Goal: Transaction & Acquisition: Obtain resource

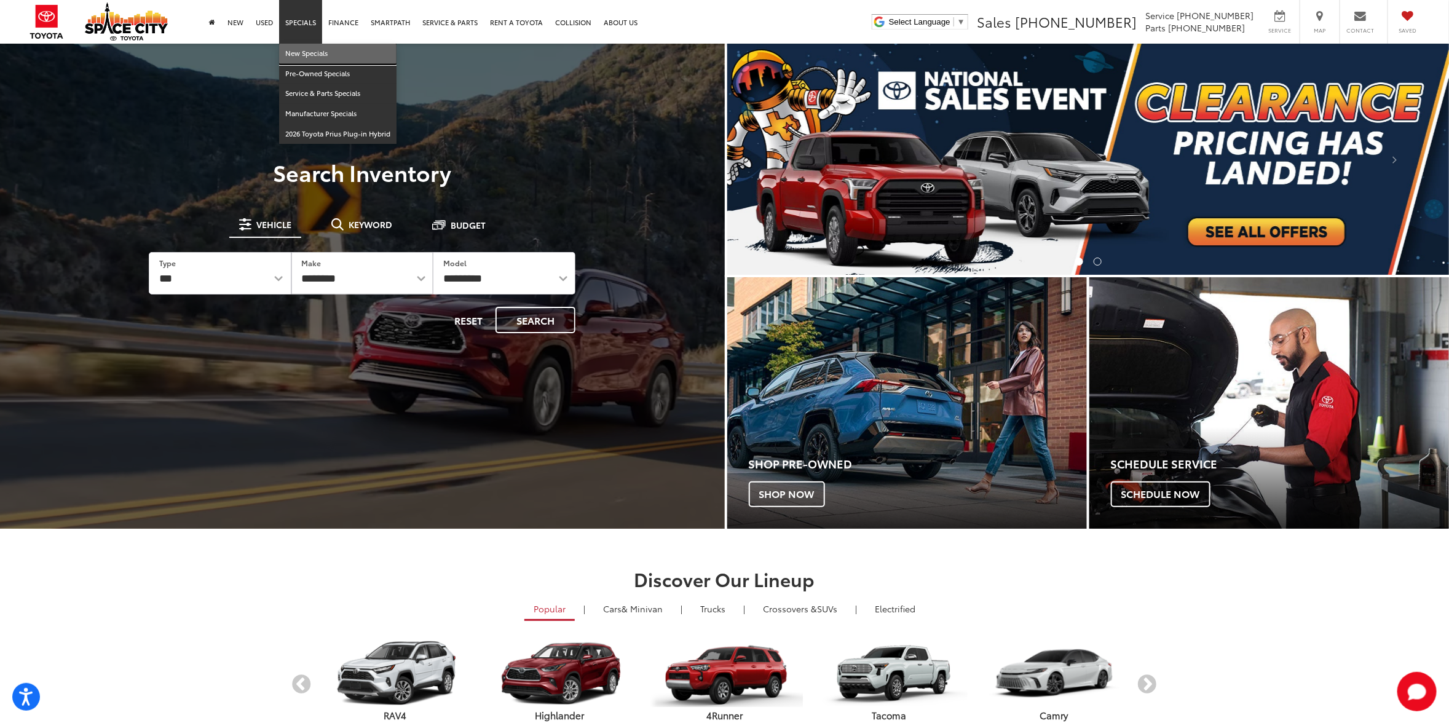
click at [309, 50] on link "New Specials" at bounding box center [337, 54] width 117 height 20
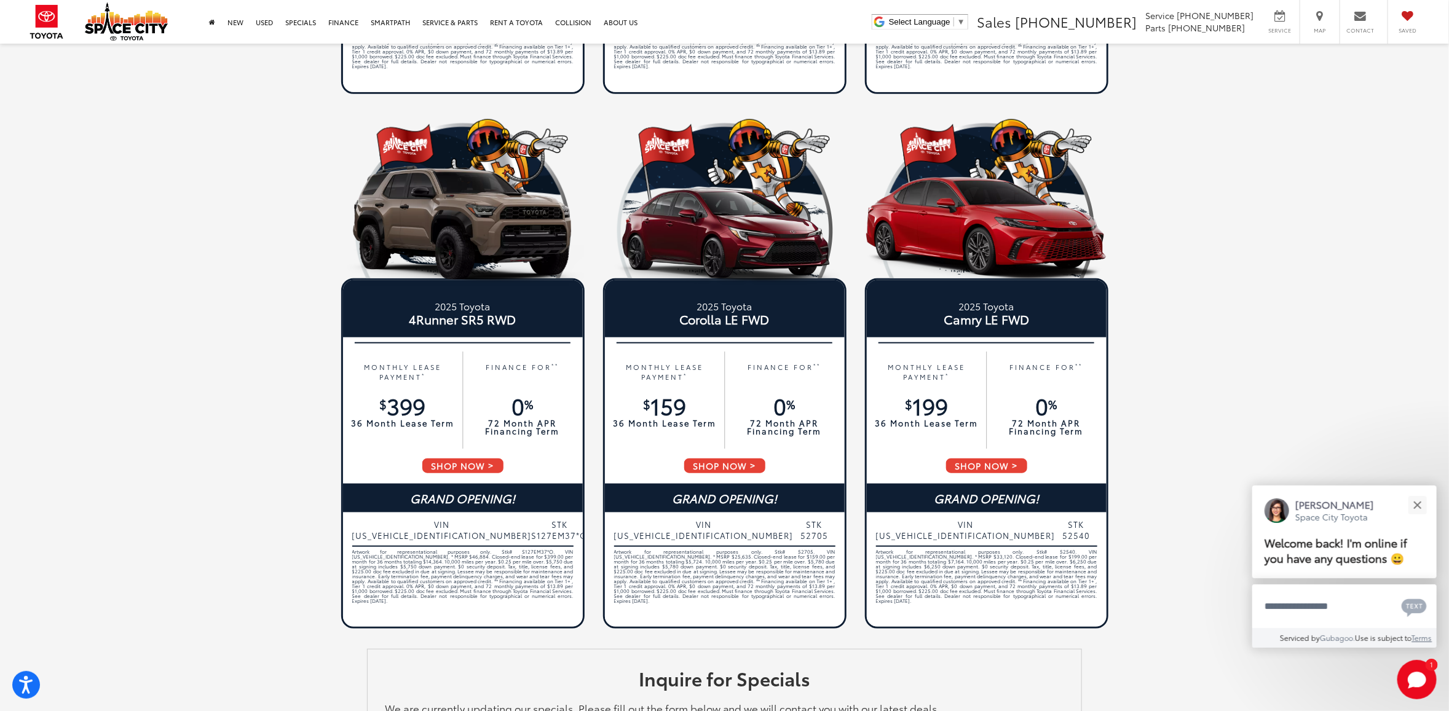
scroll to position [538, 0]
